Goal: Information Seeking & Learning: Compare options

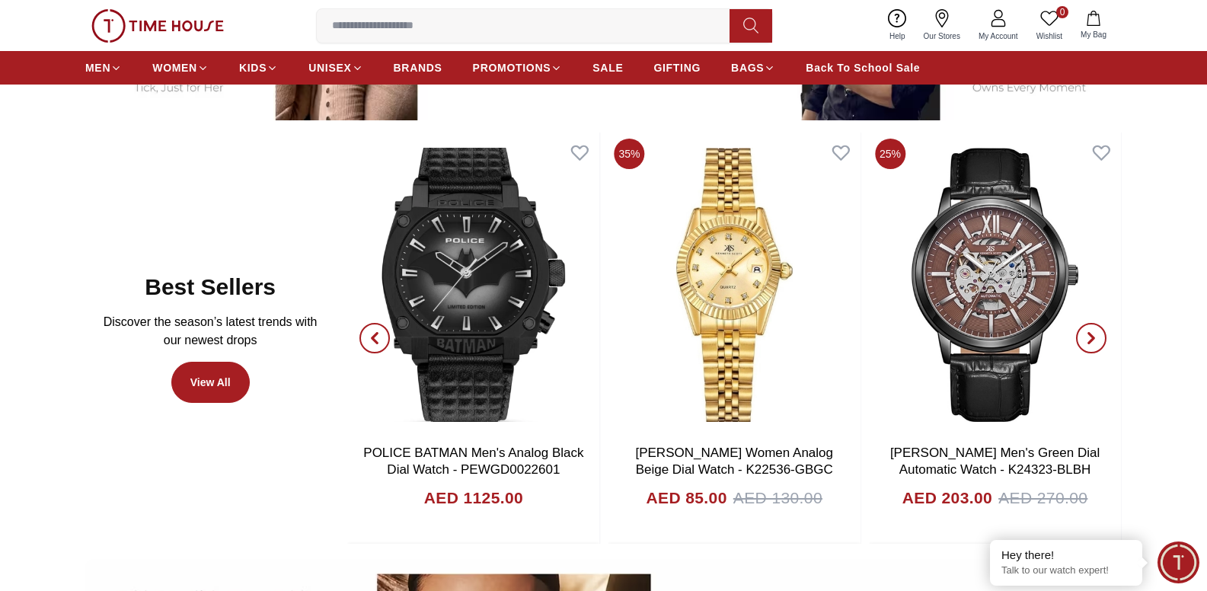
scroll to position [837, 0]
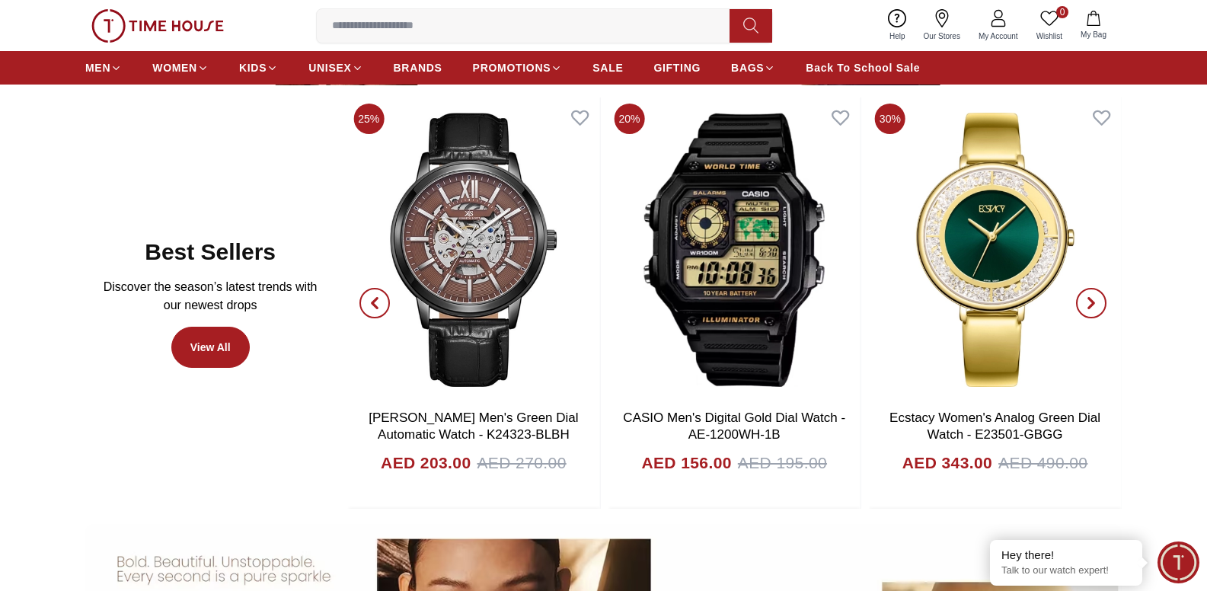
click at [1099, 300] on span "button" at bounding box center [1091, 303] width 30 height 30
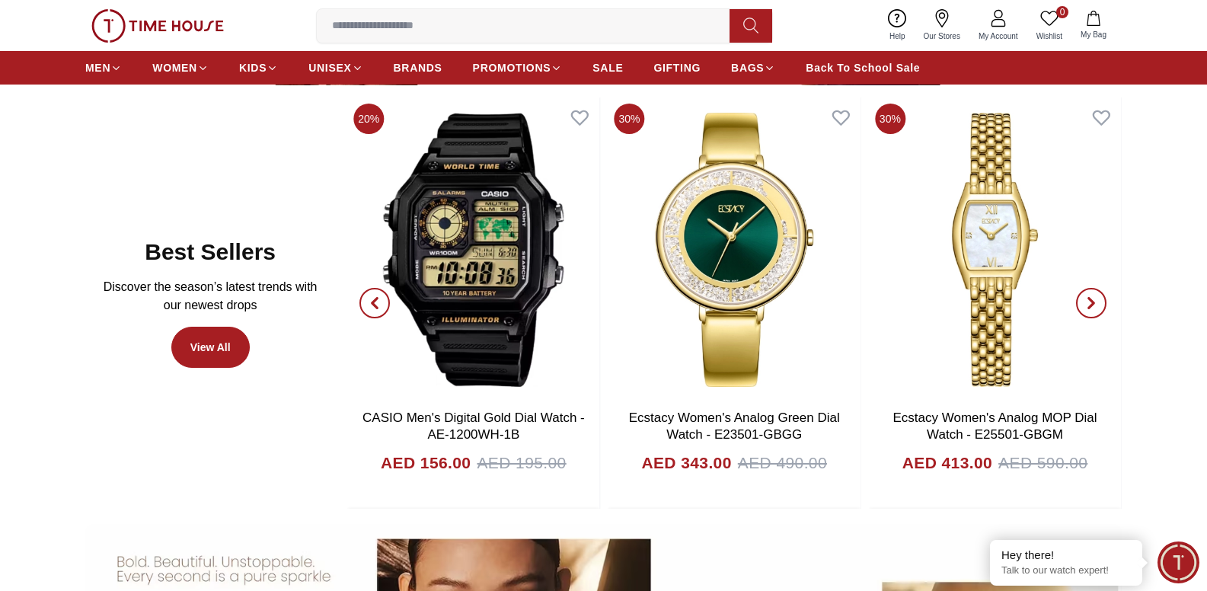
click at [1099, 300] on span "button" at bounding box center [1091, 303] width 30 height 30
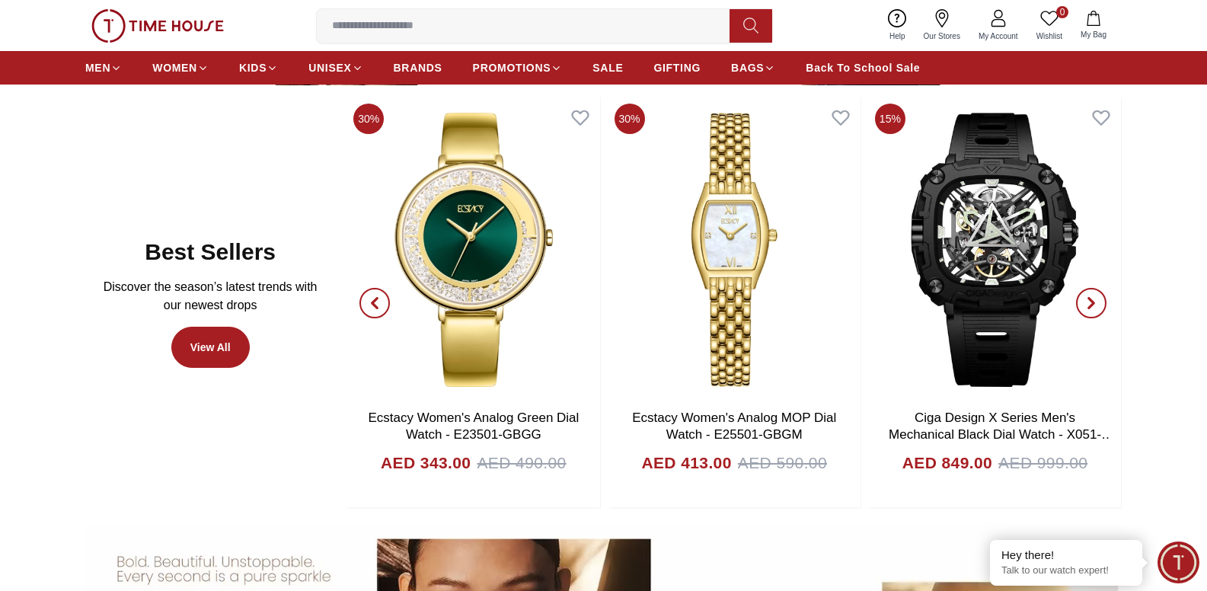
click at [1099, 300] on span "button" at bounding box center [1091, 303] width 30 height 30
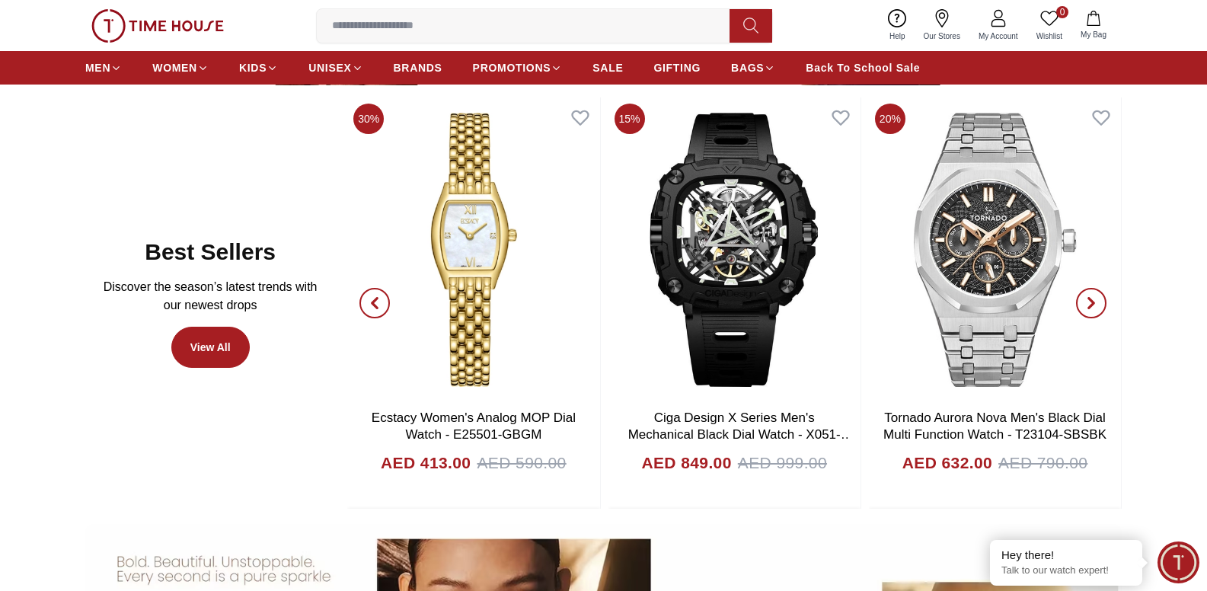
click at [1091, 303] on icon "button" at bounding box center [1091, 303] width 12 height 12
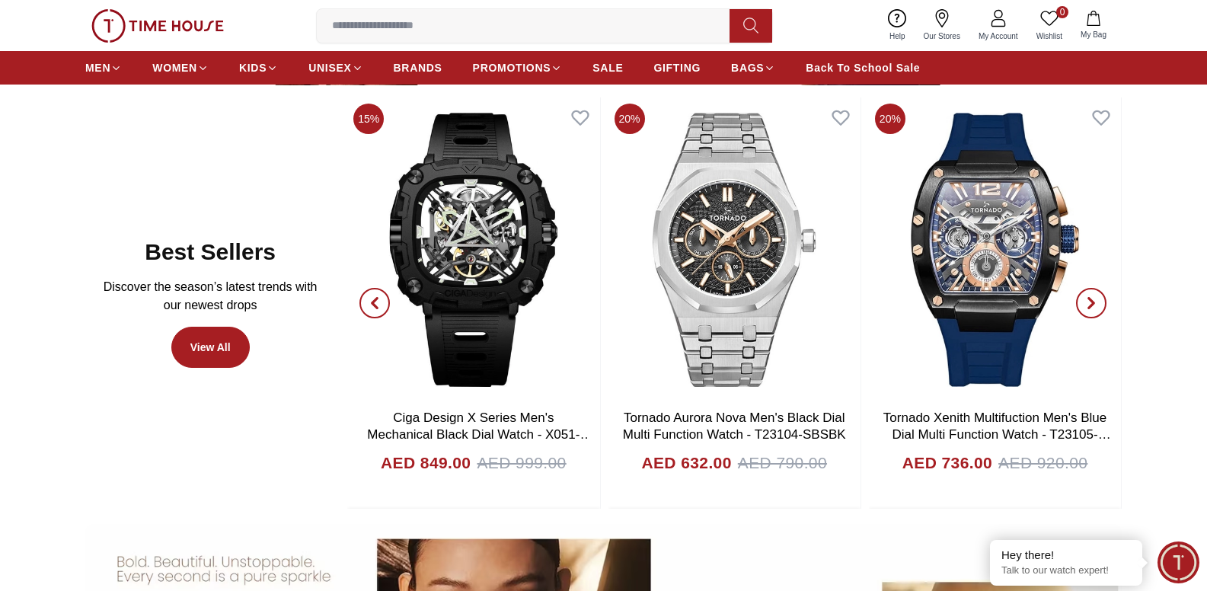
click at [1101, 297] on span "button" at bounding box center [1091, 303] width 30 height 30
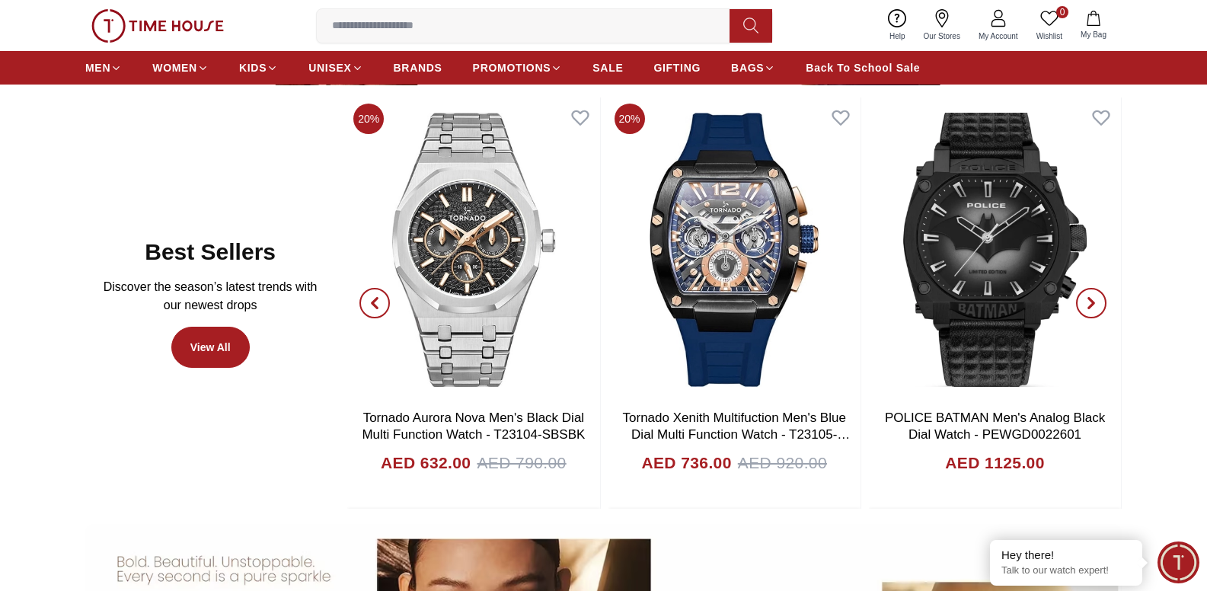
click at [1096, 298] on icon "button" at bounding box center [1091, 303] width 12 height 12
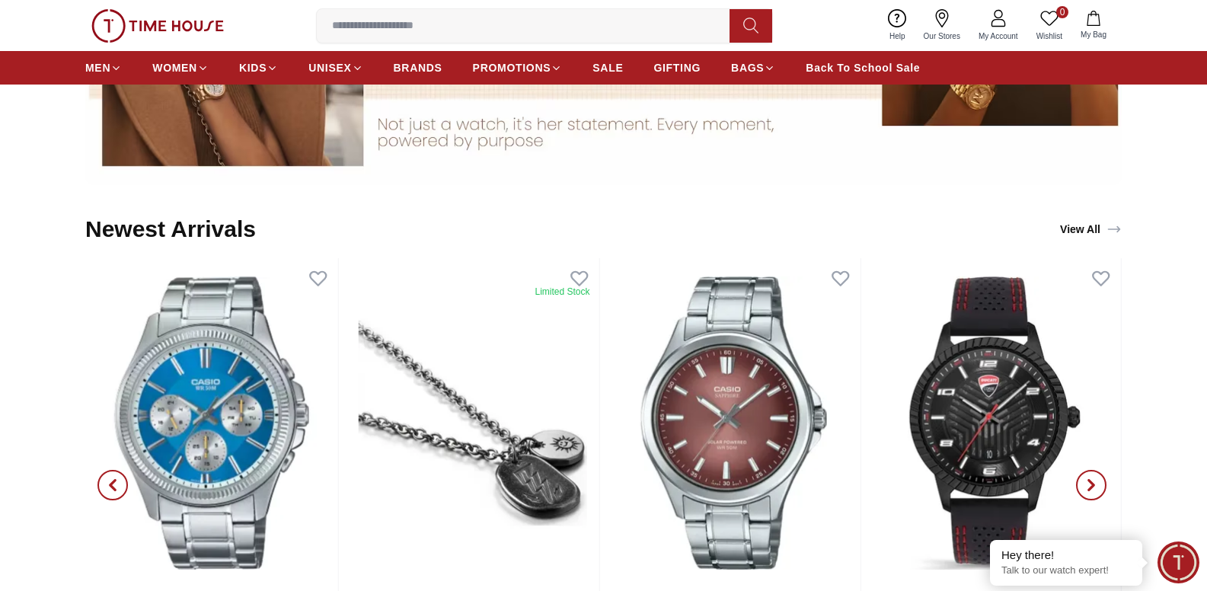
scroll to position [1599, 0]
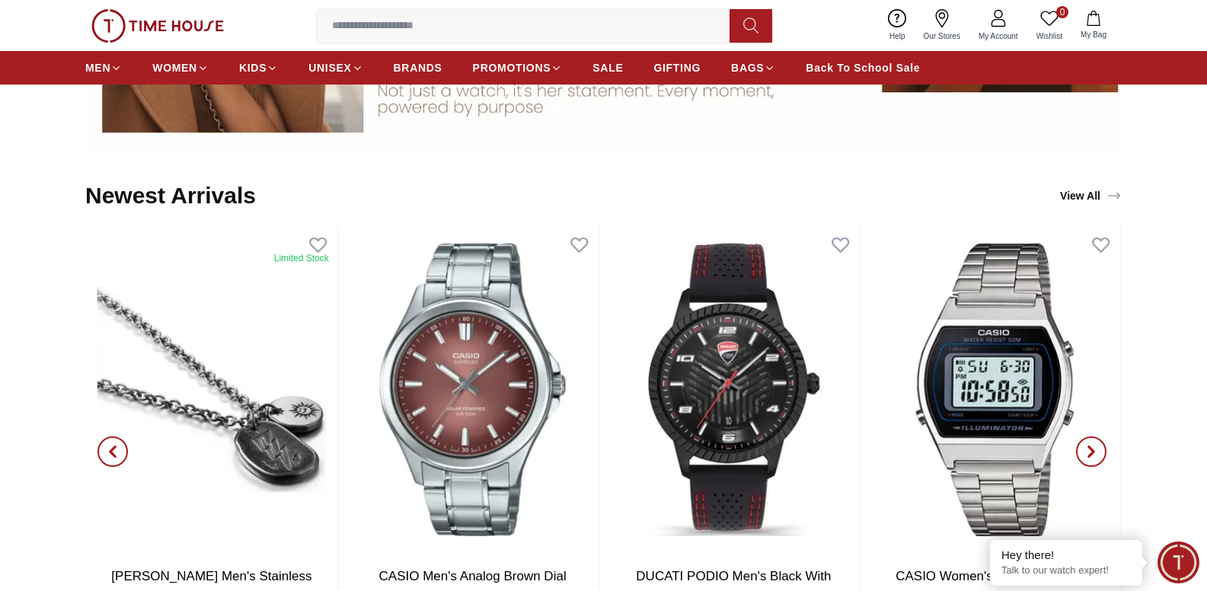
click at [1098, 461] on span "button" at bounding box center [1091, 451] width 30 height 30
click at [1095, 454] on icon "button" at bounding box center [1091, 451] width 12 height 12
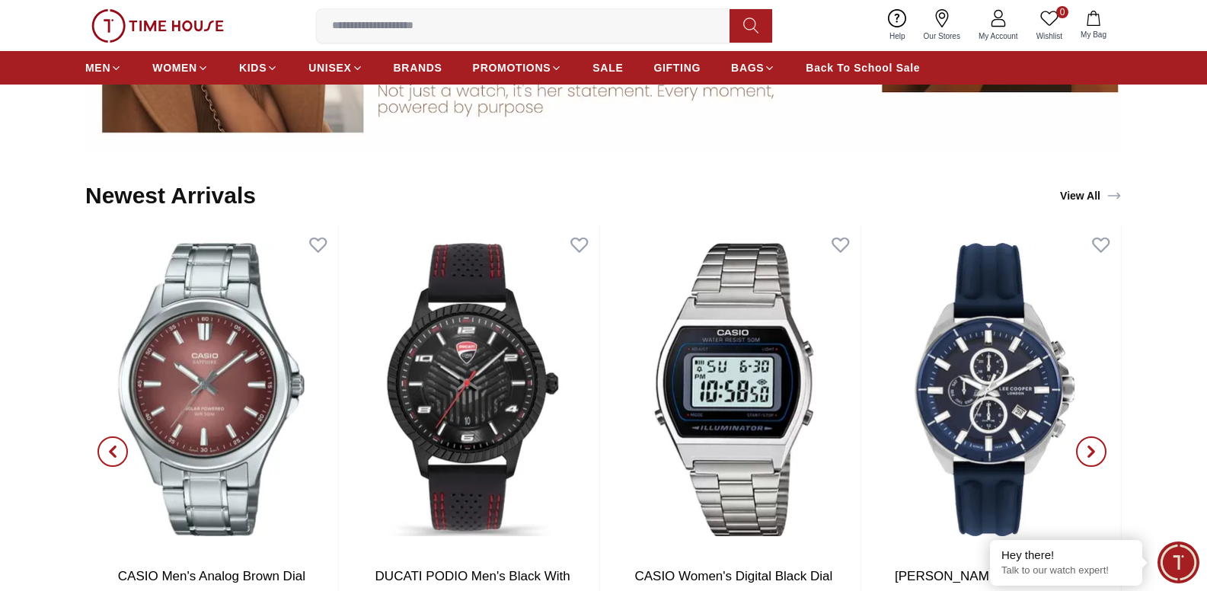
click at [1095, 454] on icon "button" at bounding box center [1091, 451] width 12 height 12
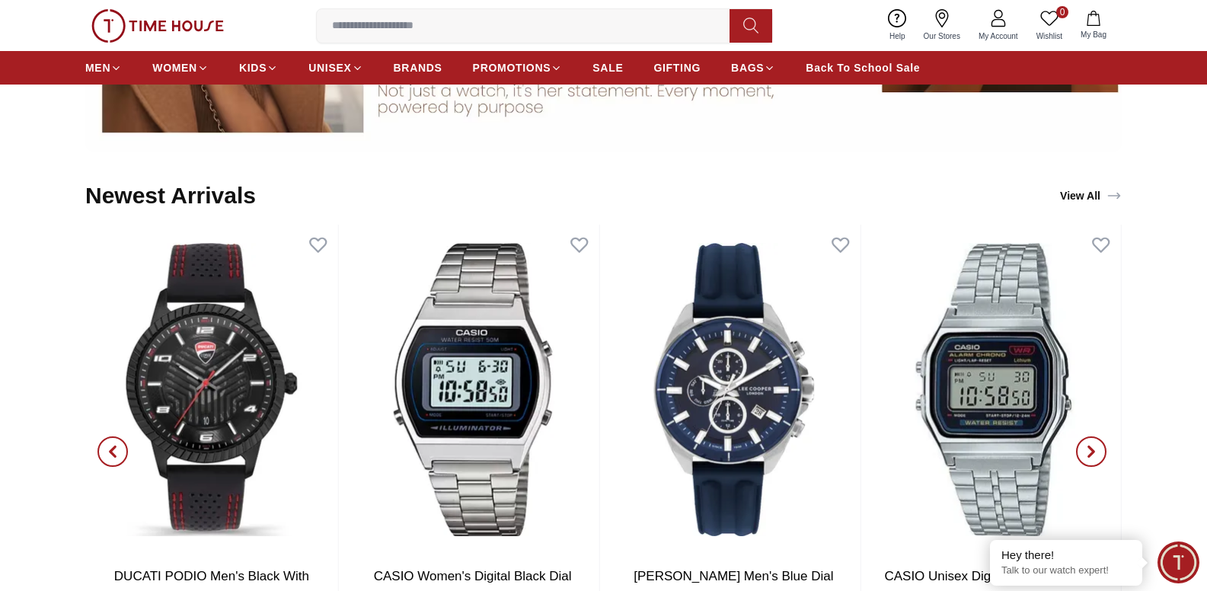
click at [1095, 454] on icon "button" at bounding box center [1091, 451] width 12 height 12
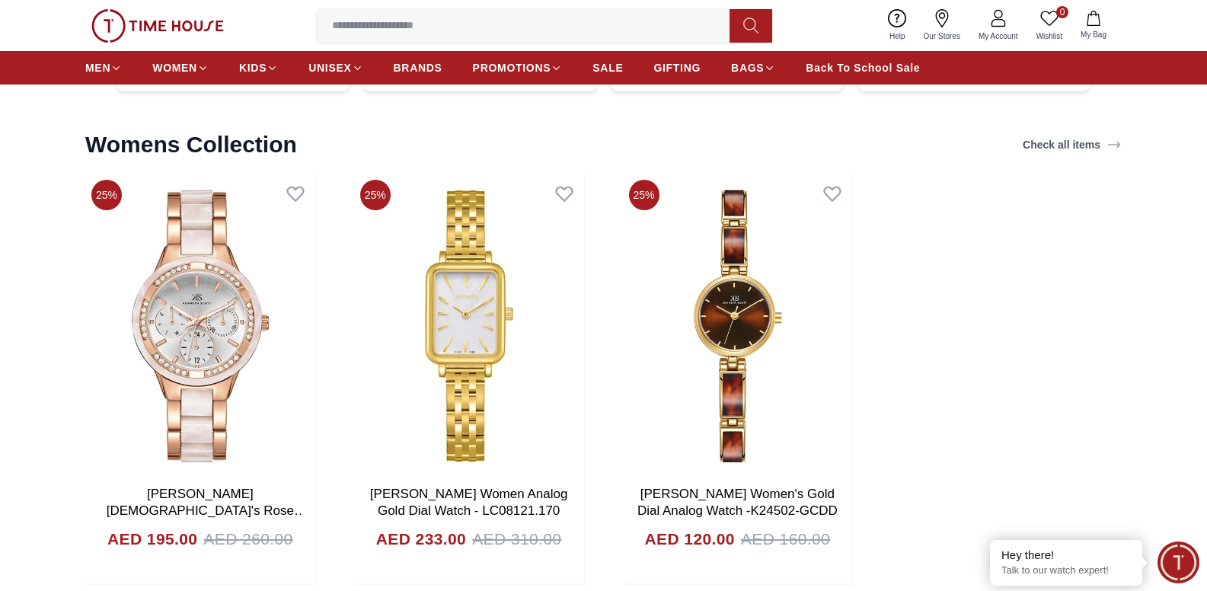
scroll to position [5101, 0]
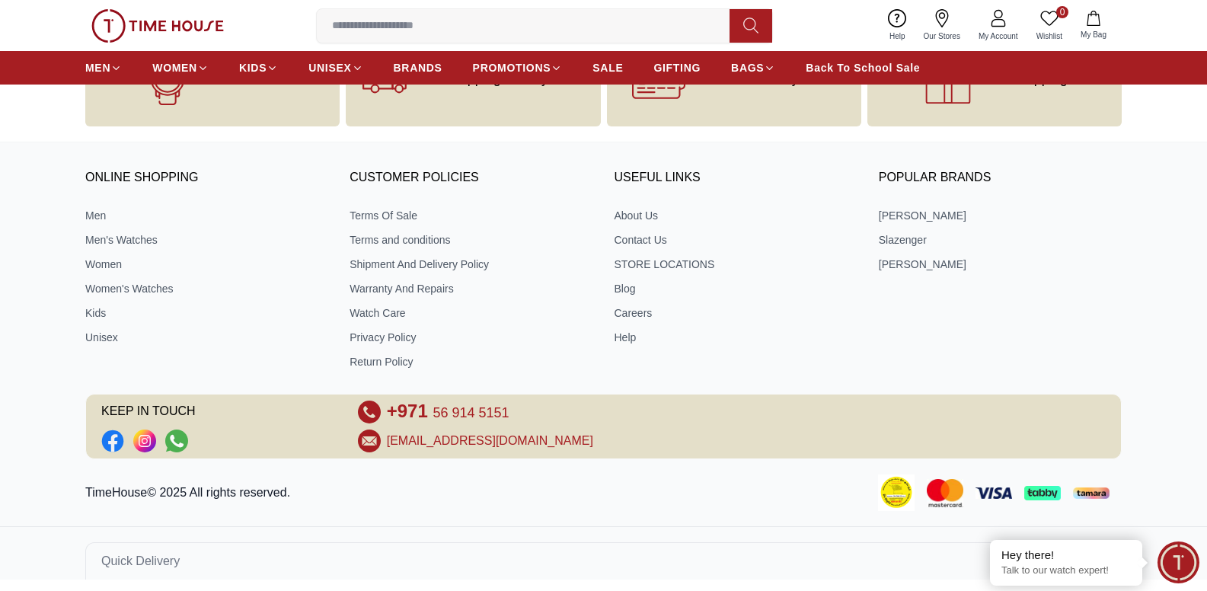
scroll to position [2747, 0]
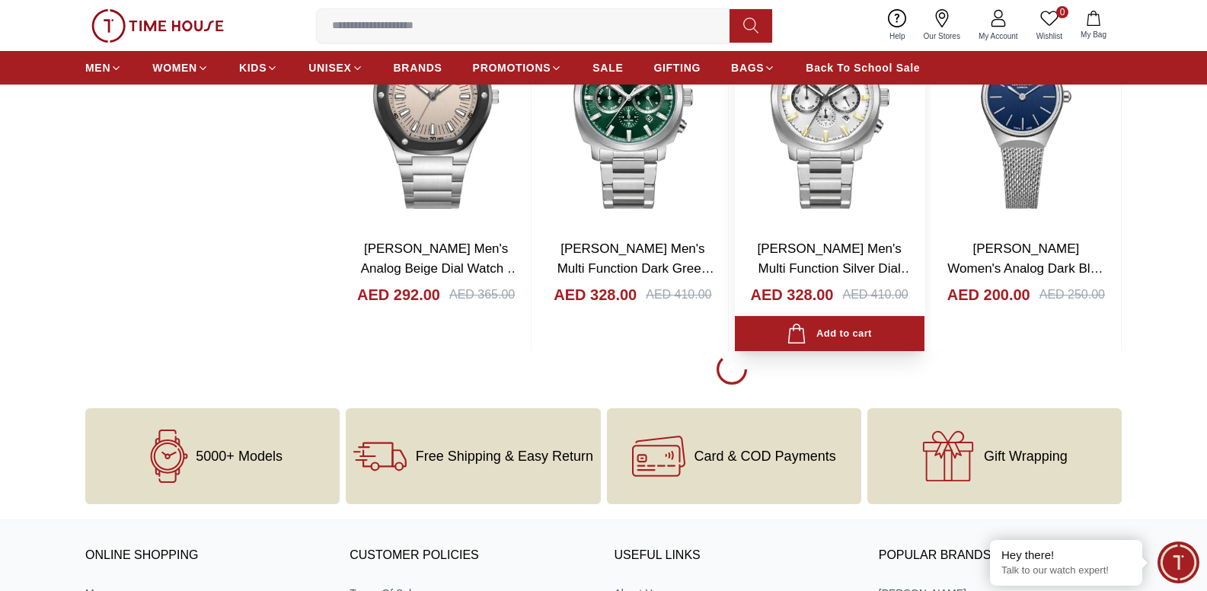
scroll to position [6173, 0]
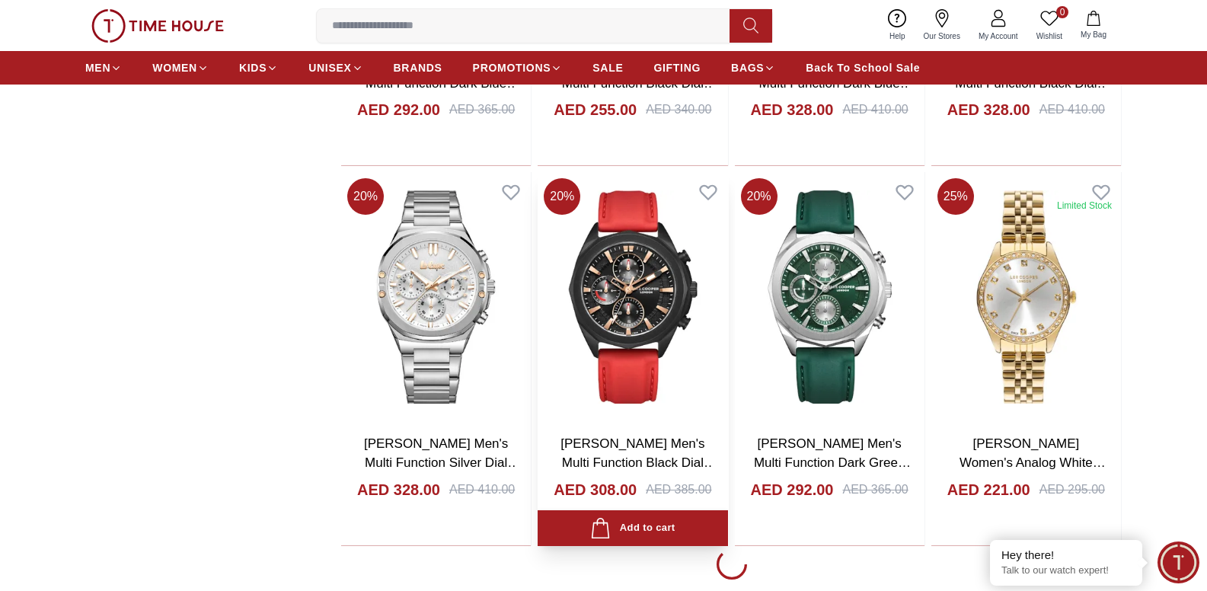
scroll to position [9979, 0]
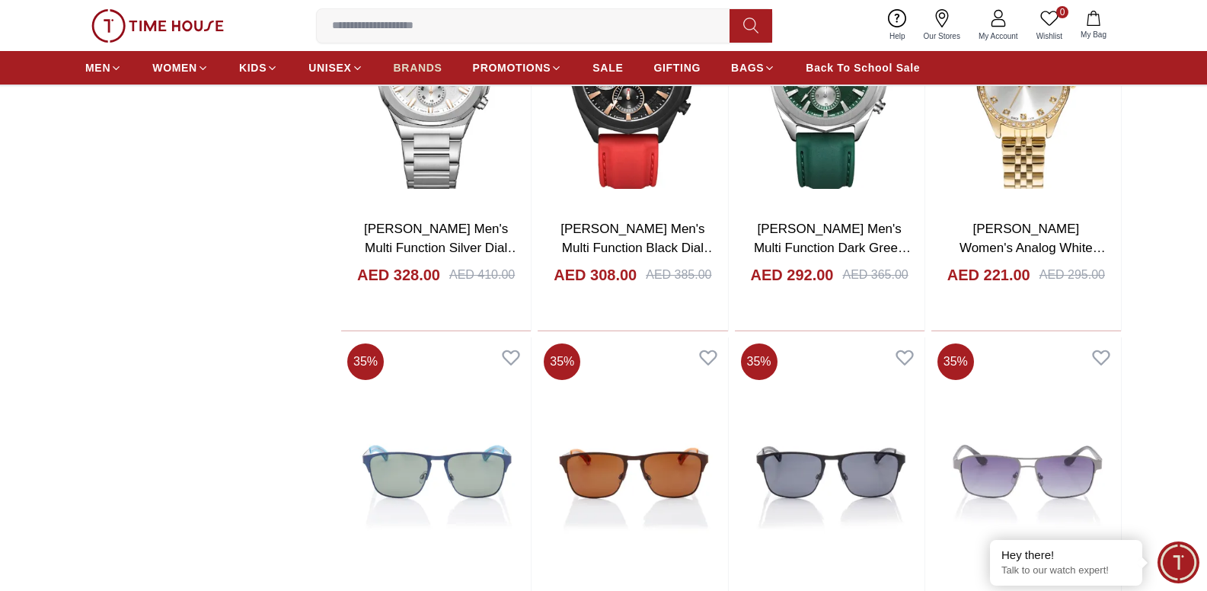
click at [408, 73] on span "BRANDS" at bounding box center [418, 67] width 49 height 15
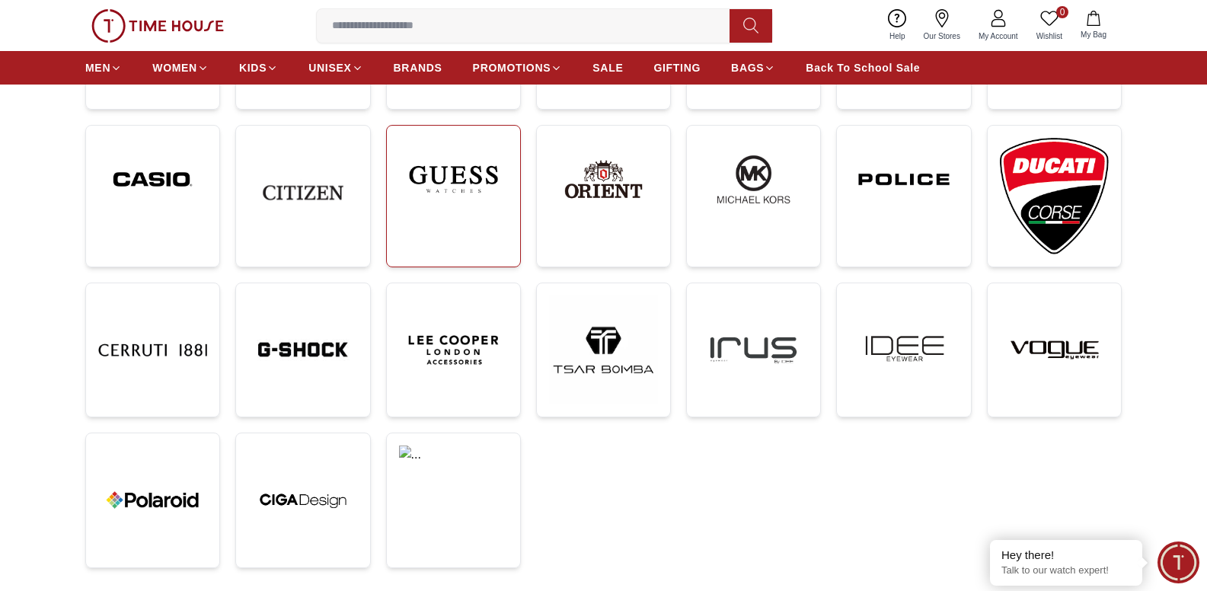
scroll to position [381, 0]
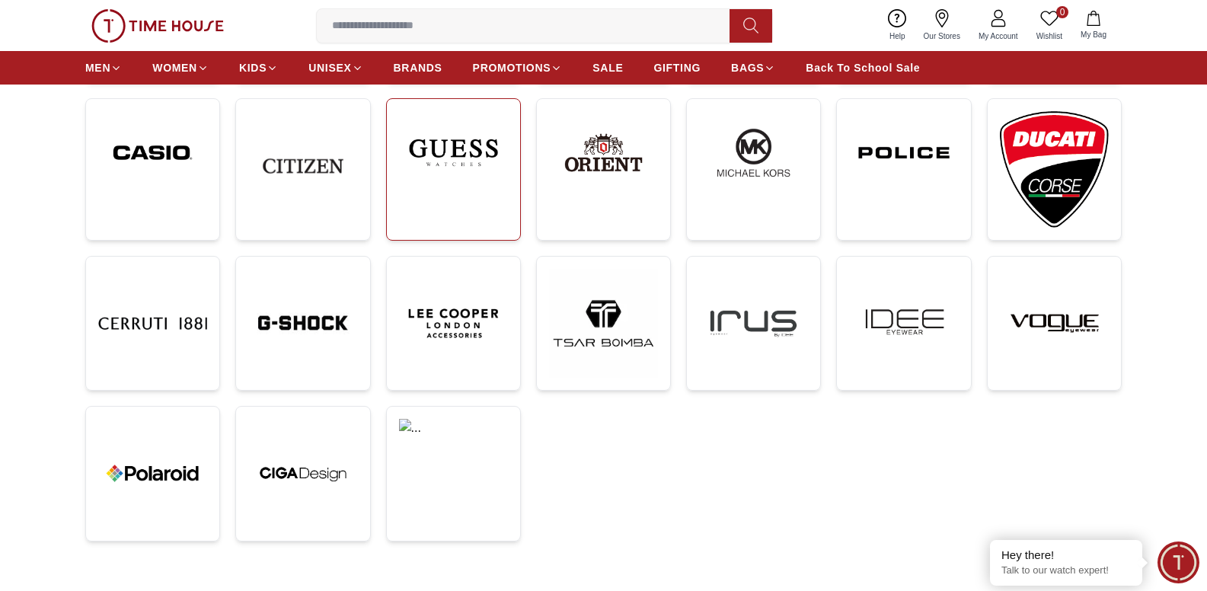
click at [429, 197] on link at bounding box center [453, 169] width 135 height 142
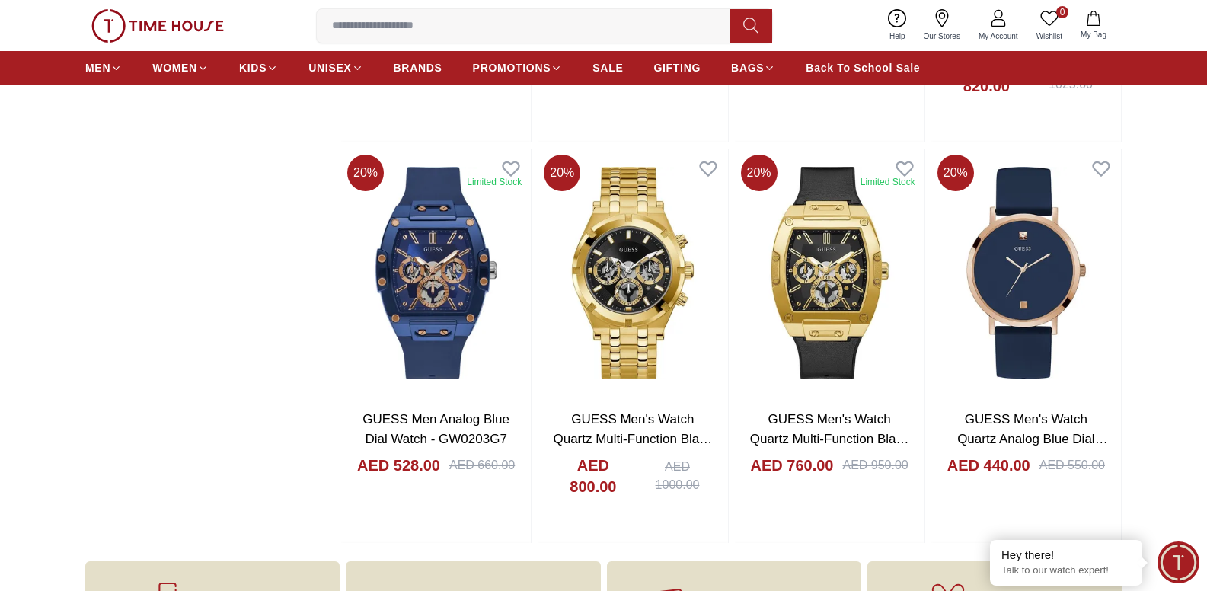
scroll to position [1523, 0]
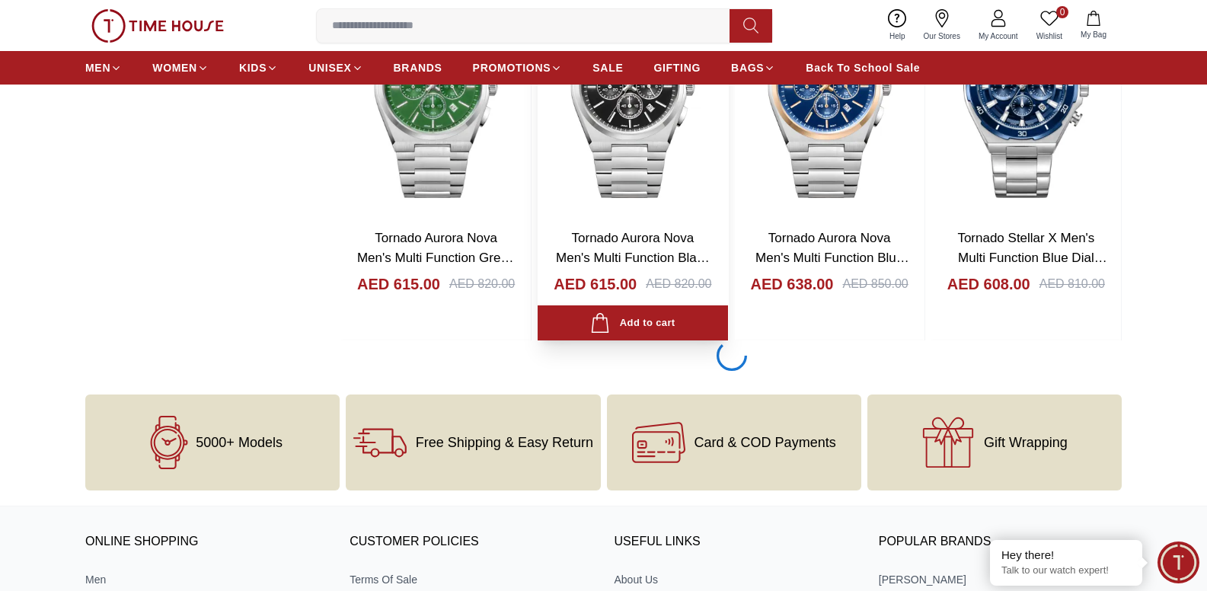
scroll to position [2360, 0]
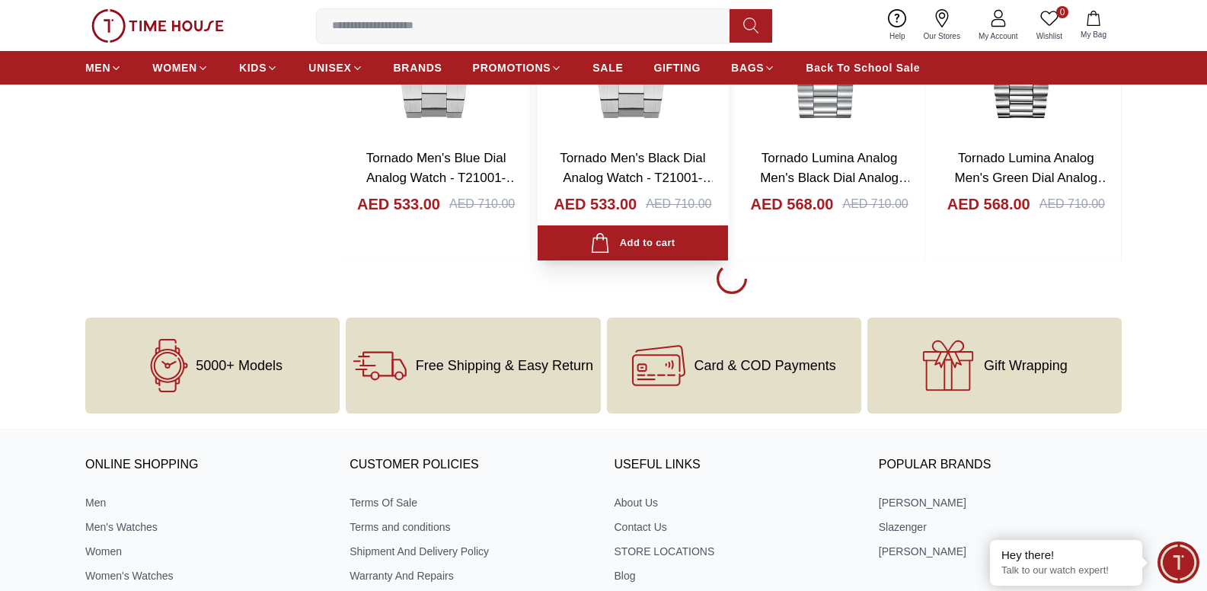
scroll to position [6319, 0]
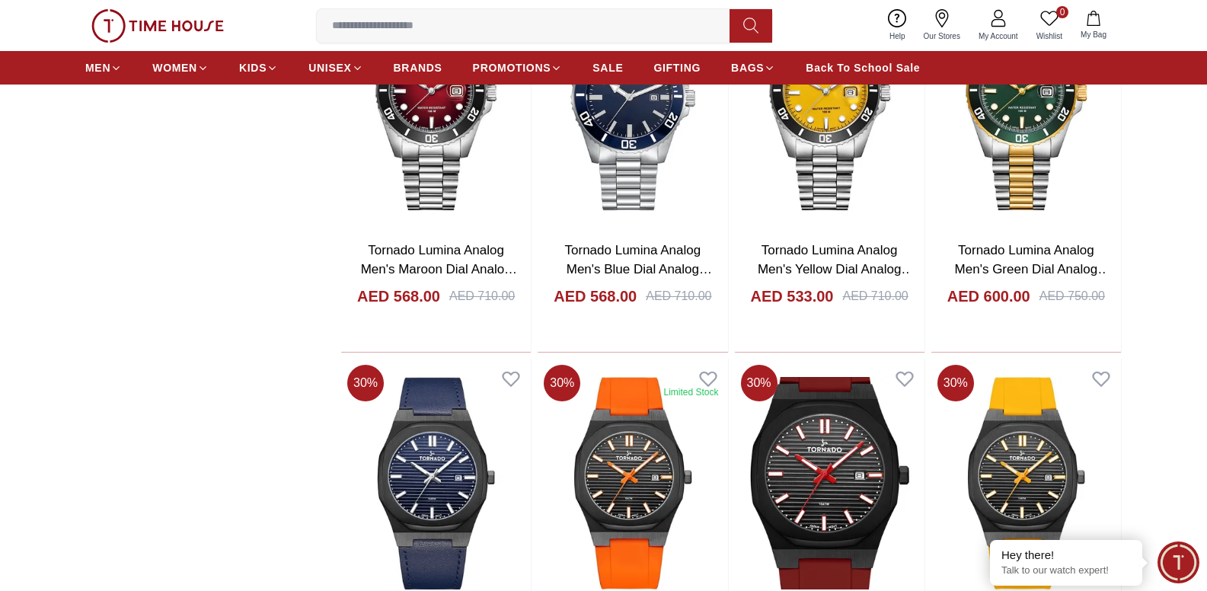
scroll to position [6950, 0]
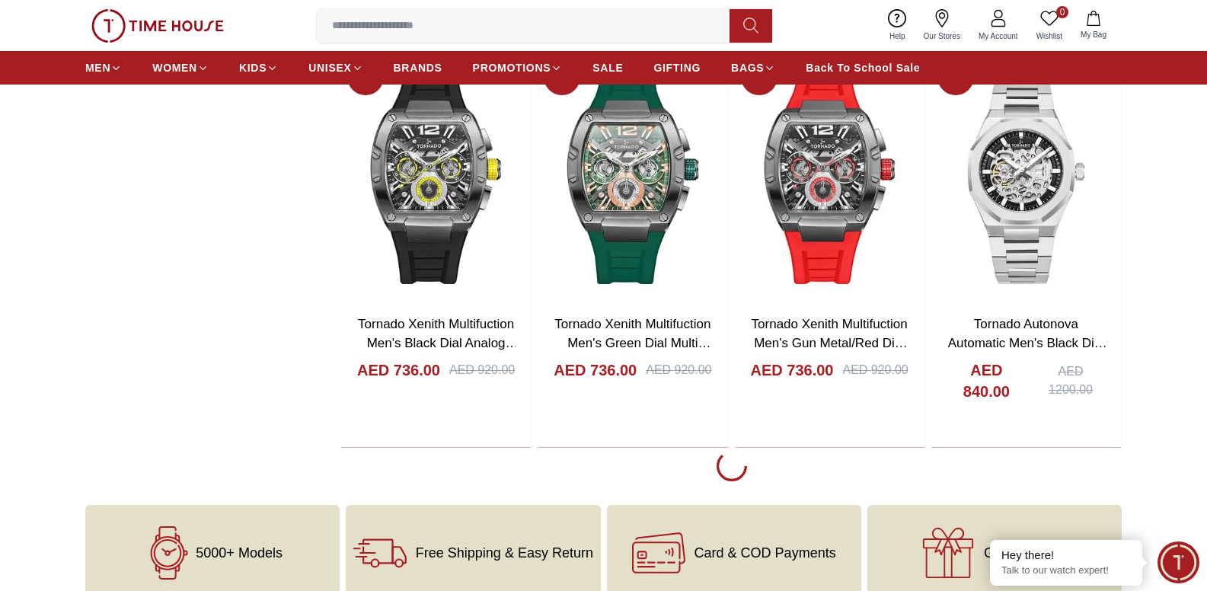
scroll to position [9919, 0]
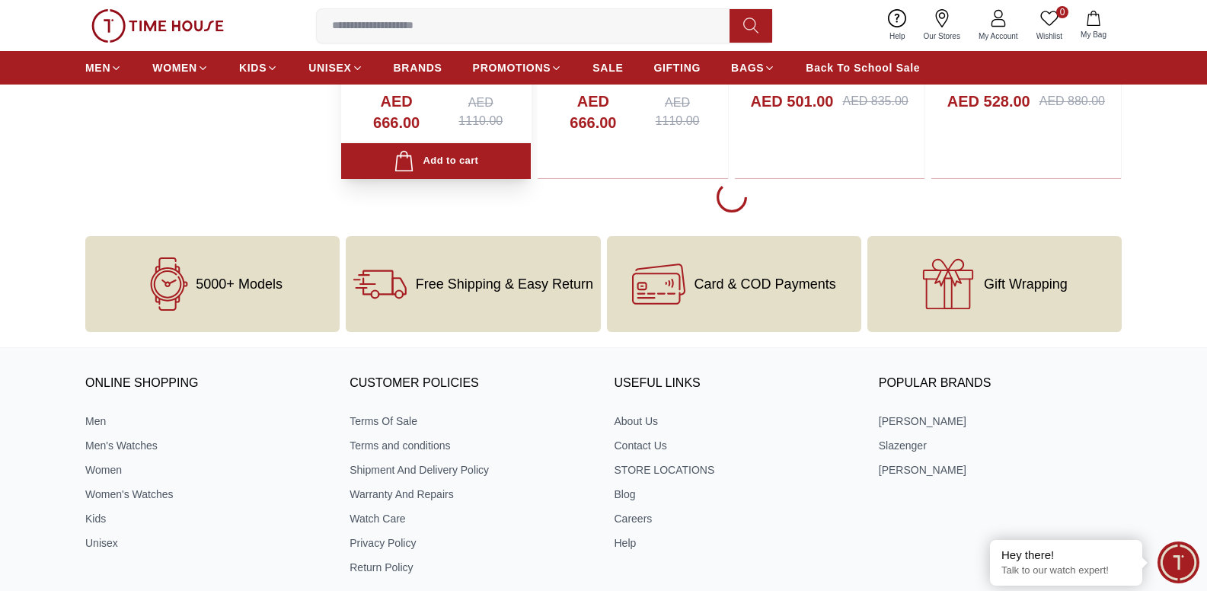
scroll to position [2588, 0]
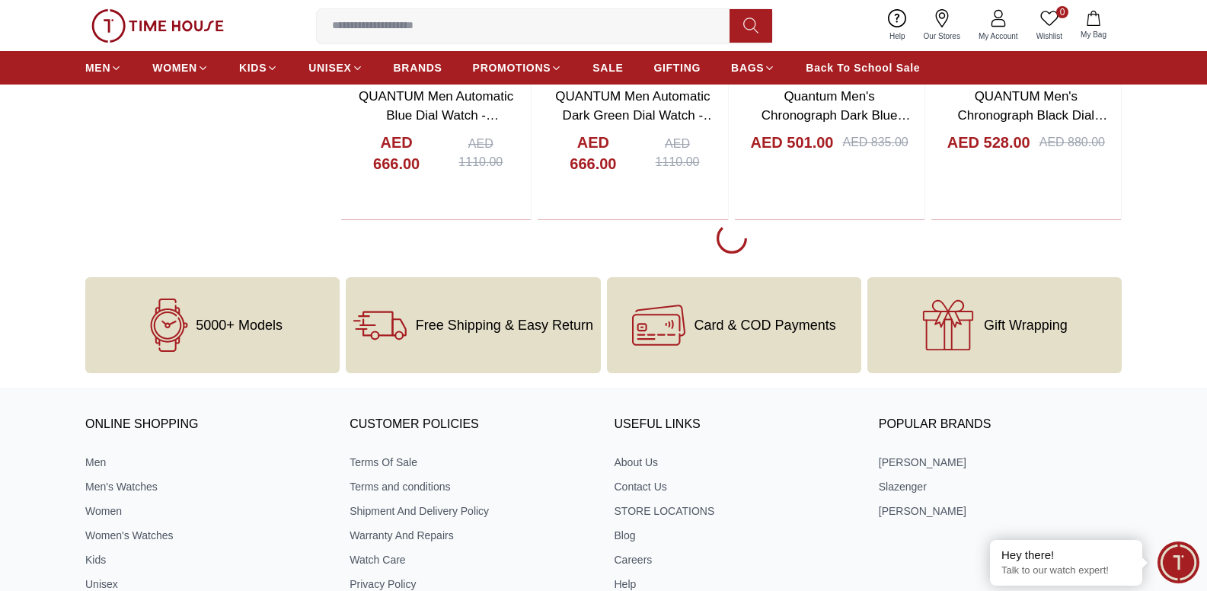
scroll to position [2360, 0]
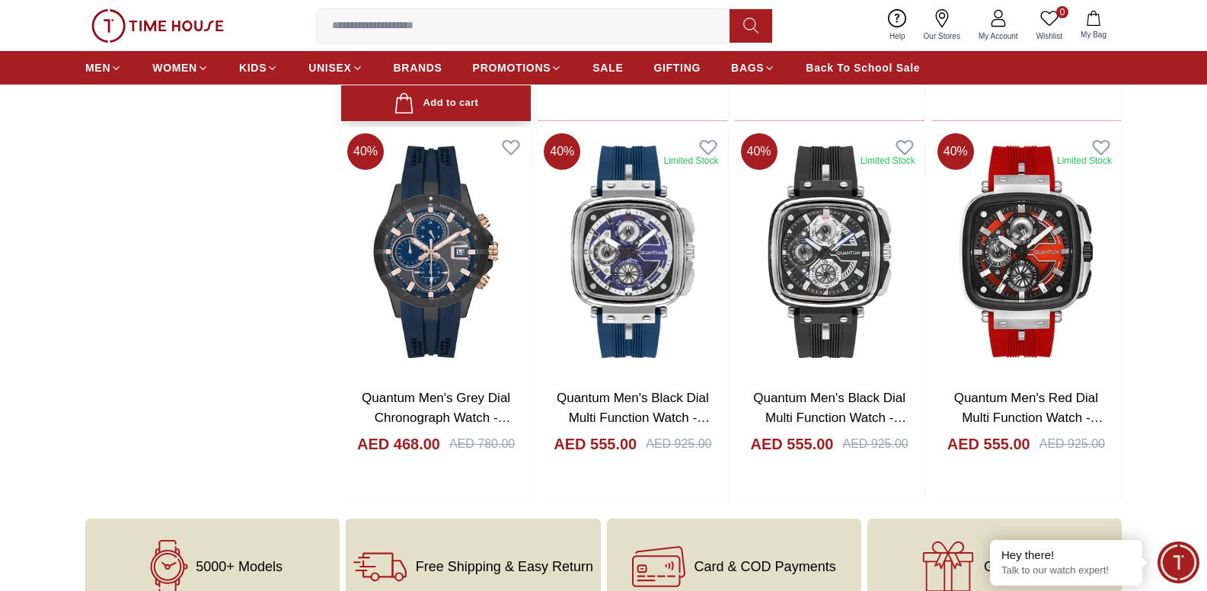
scroll to position [3426, 0]
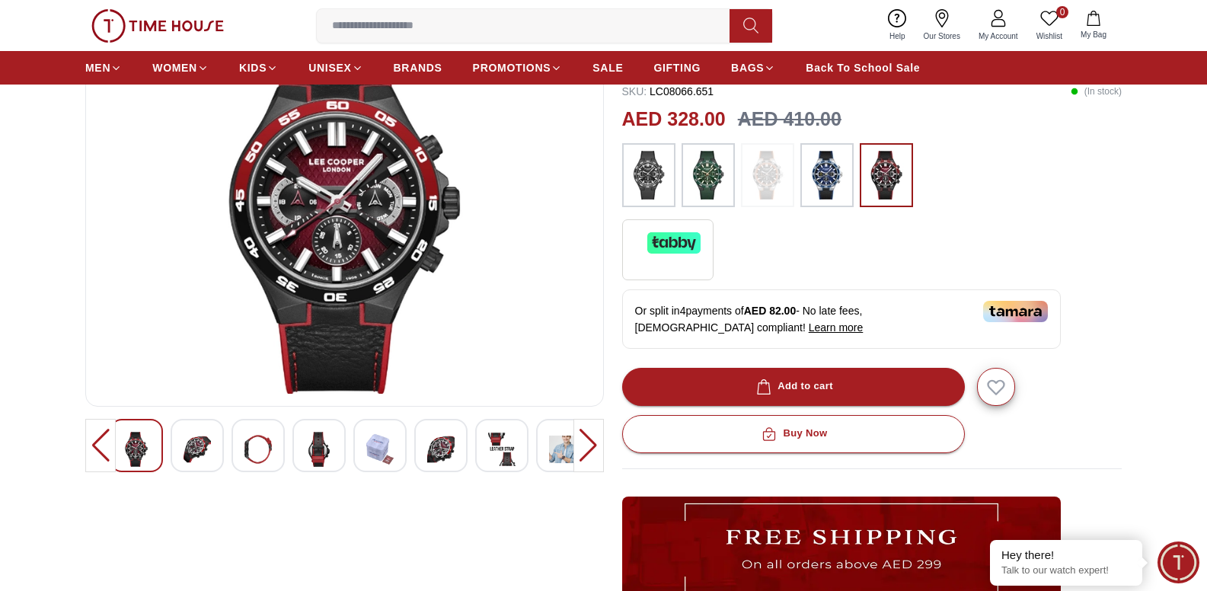
scroll to position [76, 0]
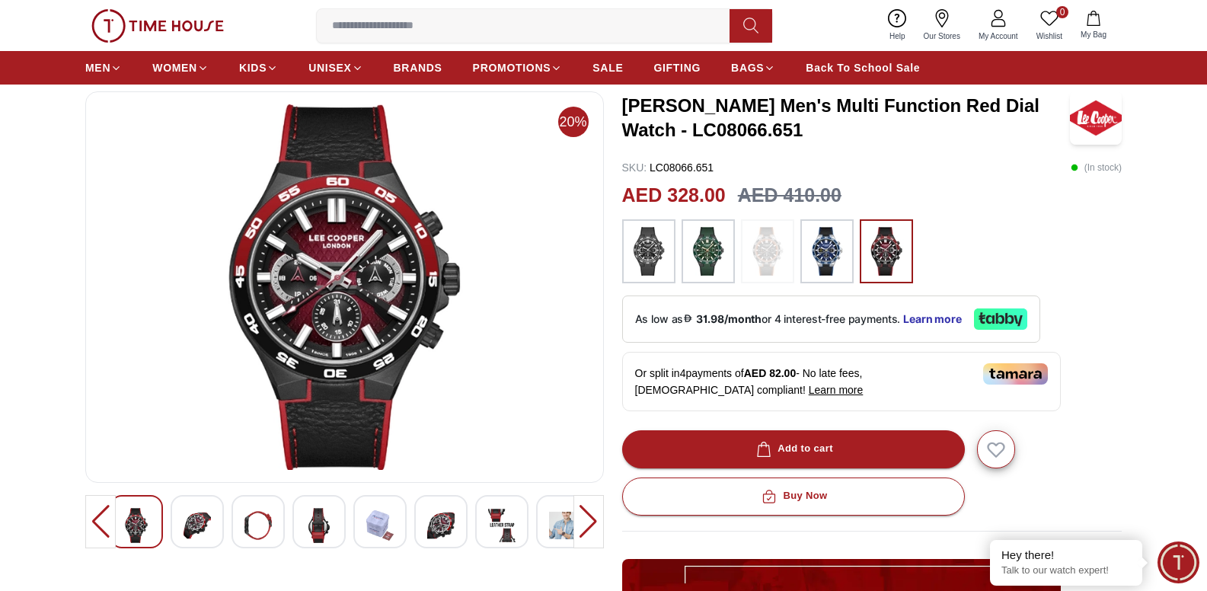
click at [822, 263] on img at bounding box center [827, 251] width 38 height 49
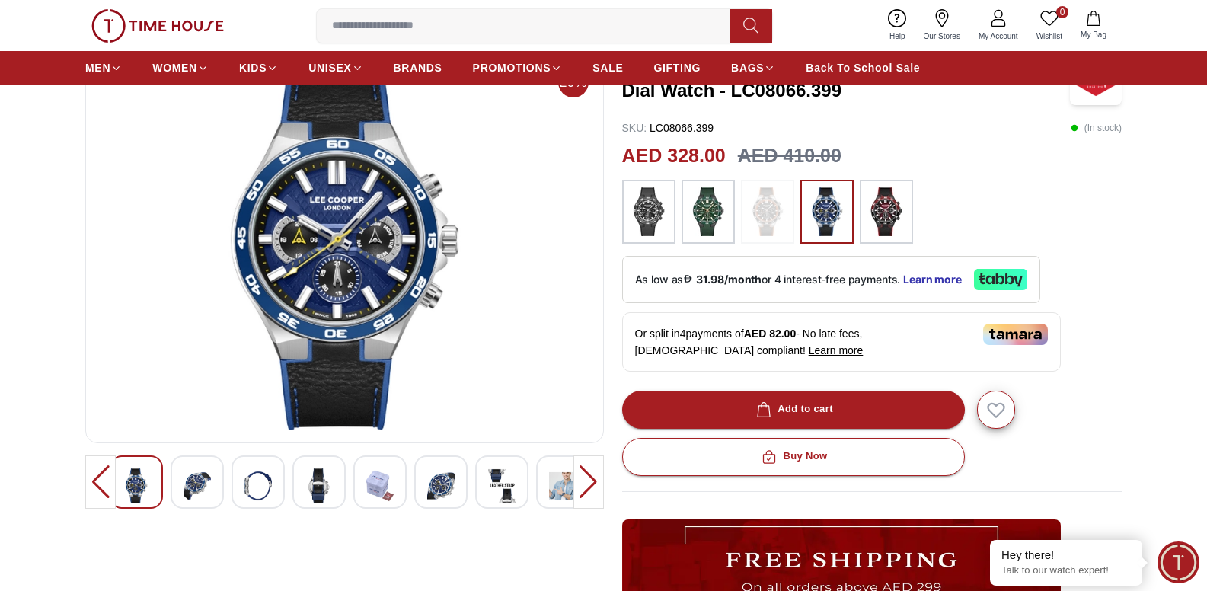
scroll to position [152, 0]
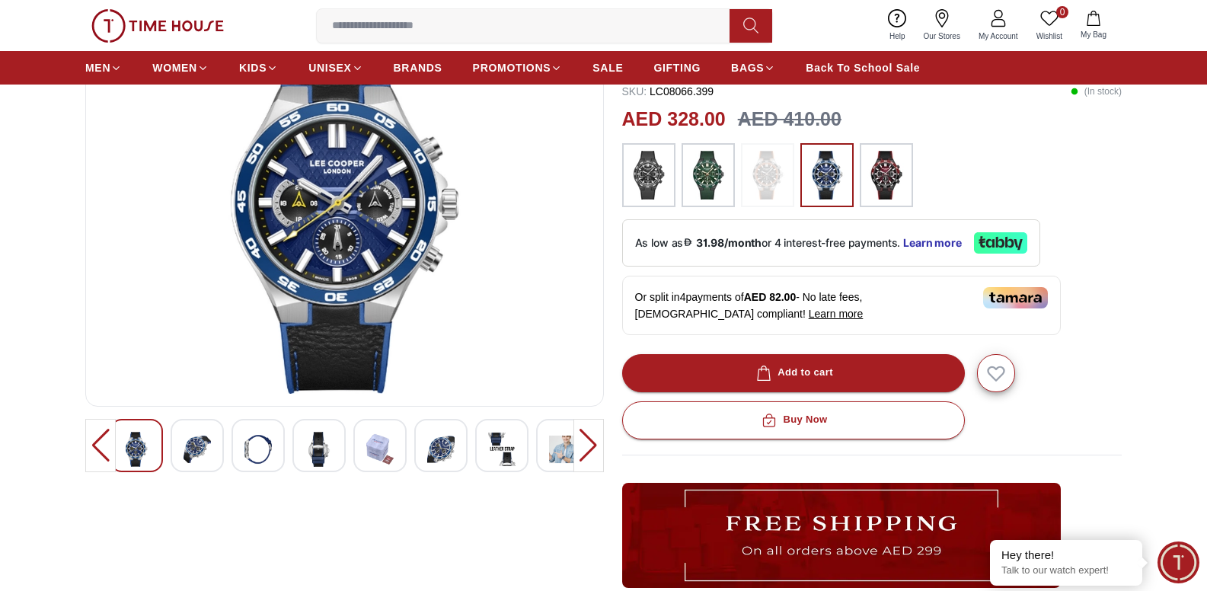
click at [872, 155] on img at bounding box center [886, 175] width 38 height 49
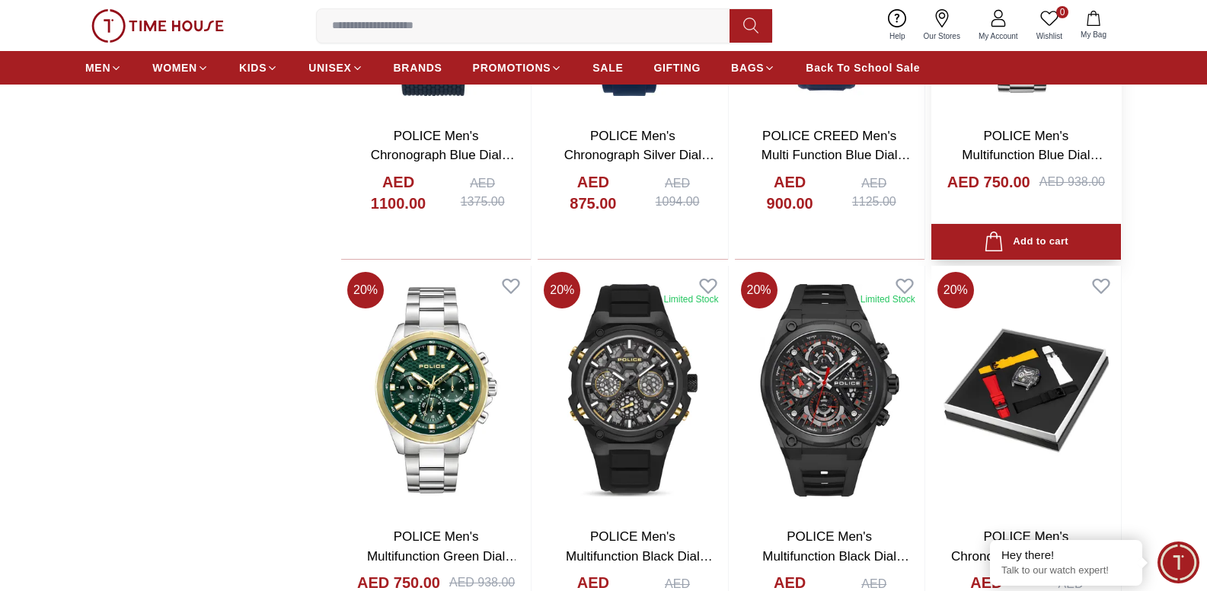
scroll to position [1979, 0]
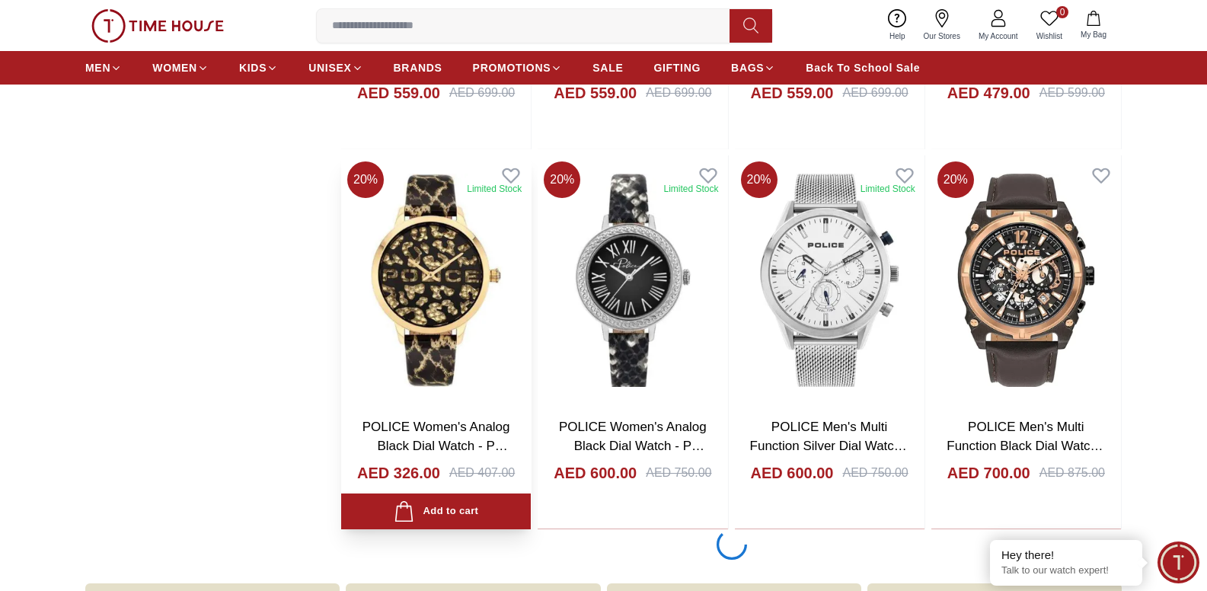
scroll to position [4187, 0]
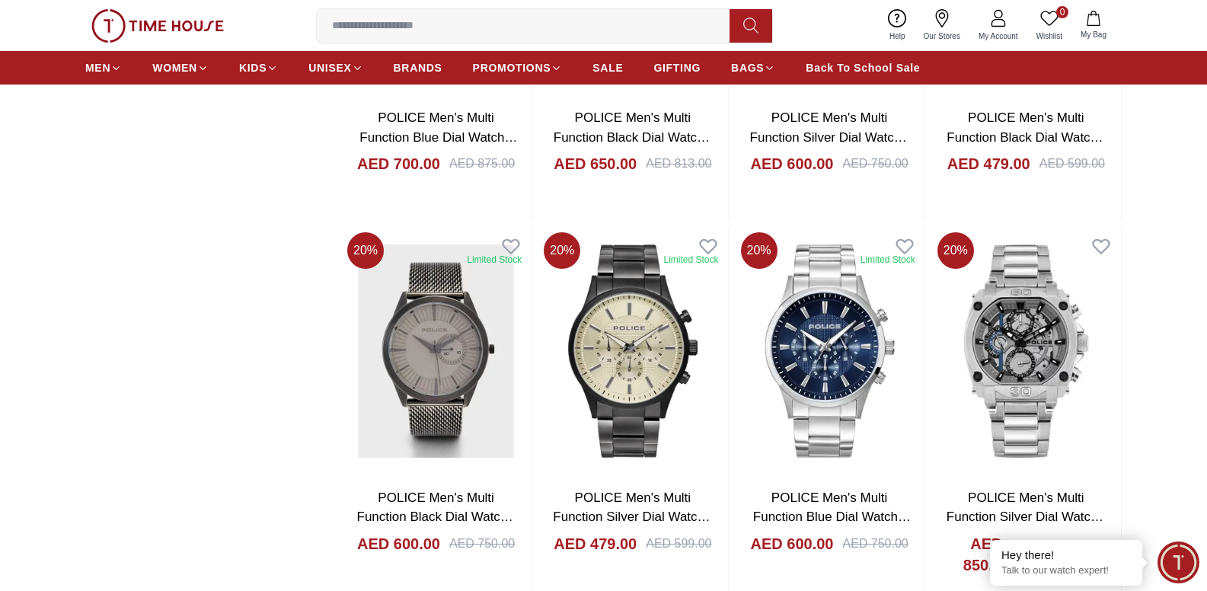
scroll to position [5024, 0]
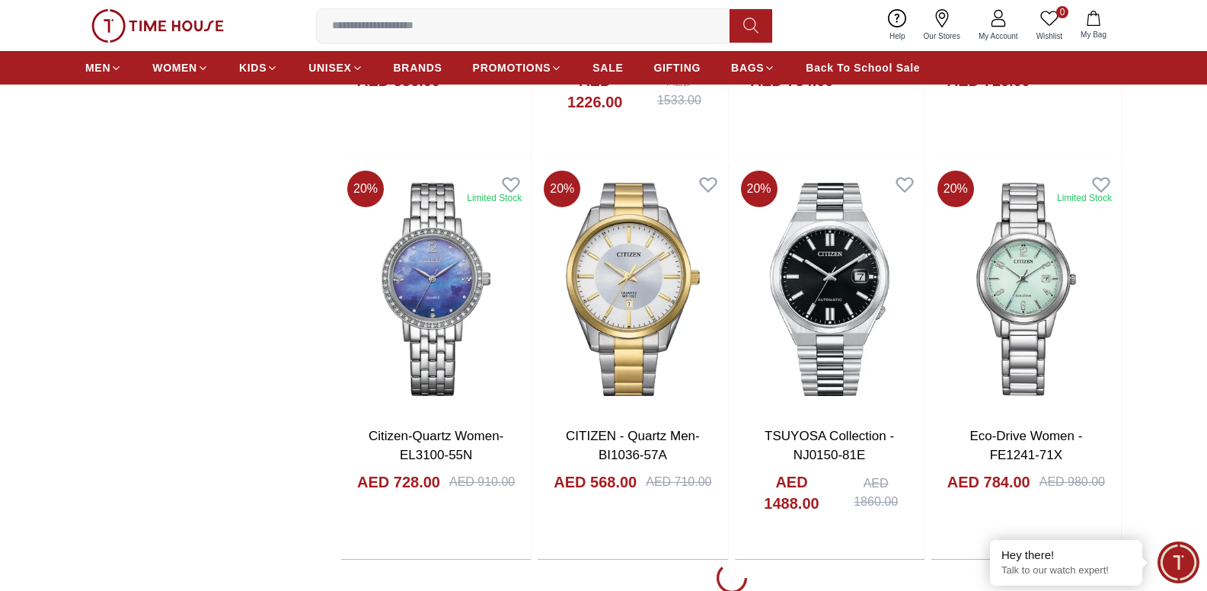
scroll to position [2208, 0]
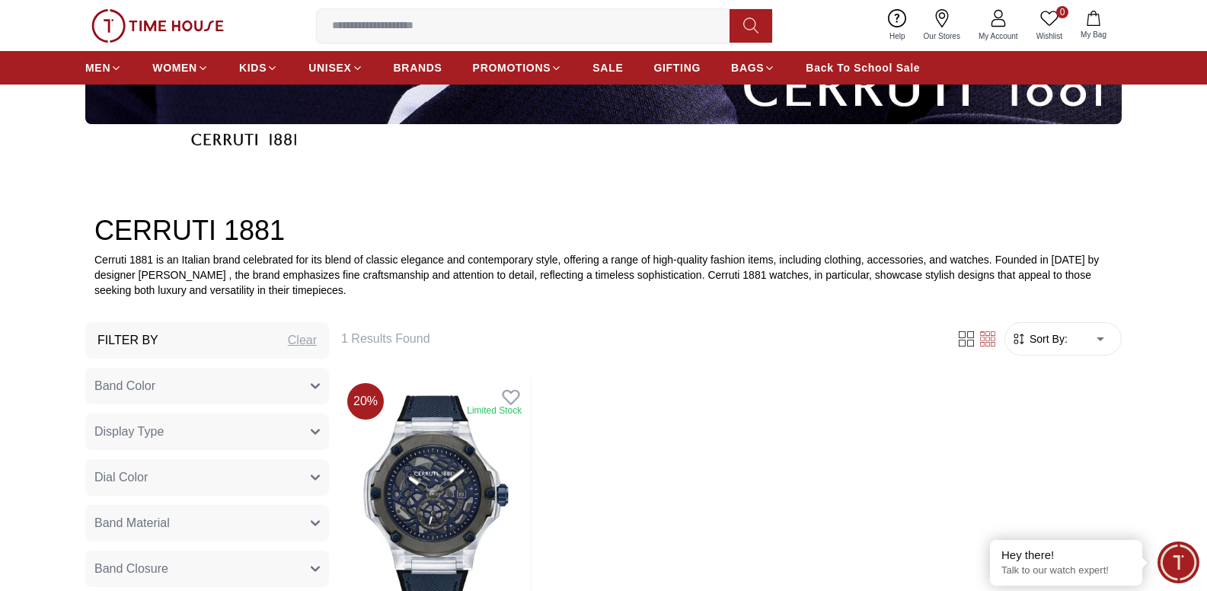
scroll to position [685, 0]
